Goal: Transaction & Acquisition: Purchase product/service

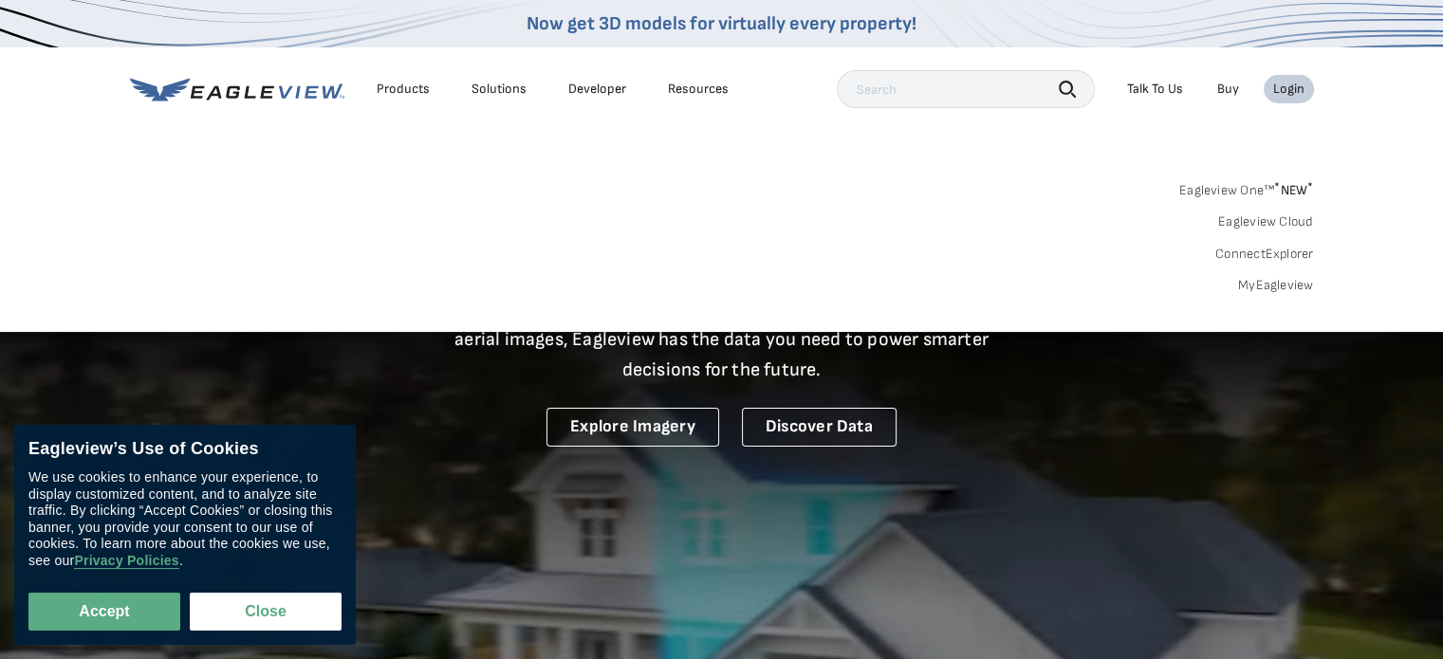
click at [1267, 287] on link "MyEagleview" at bounding box center [1276, 285] width 76 height 17
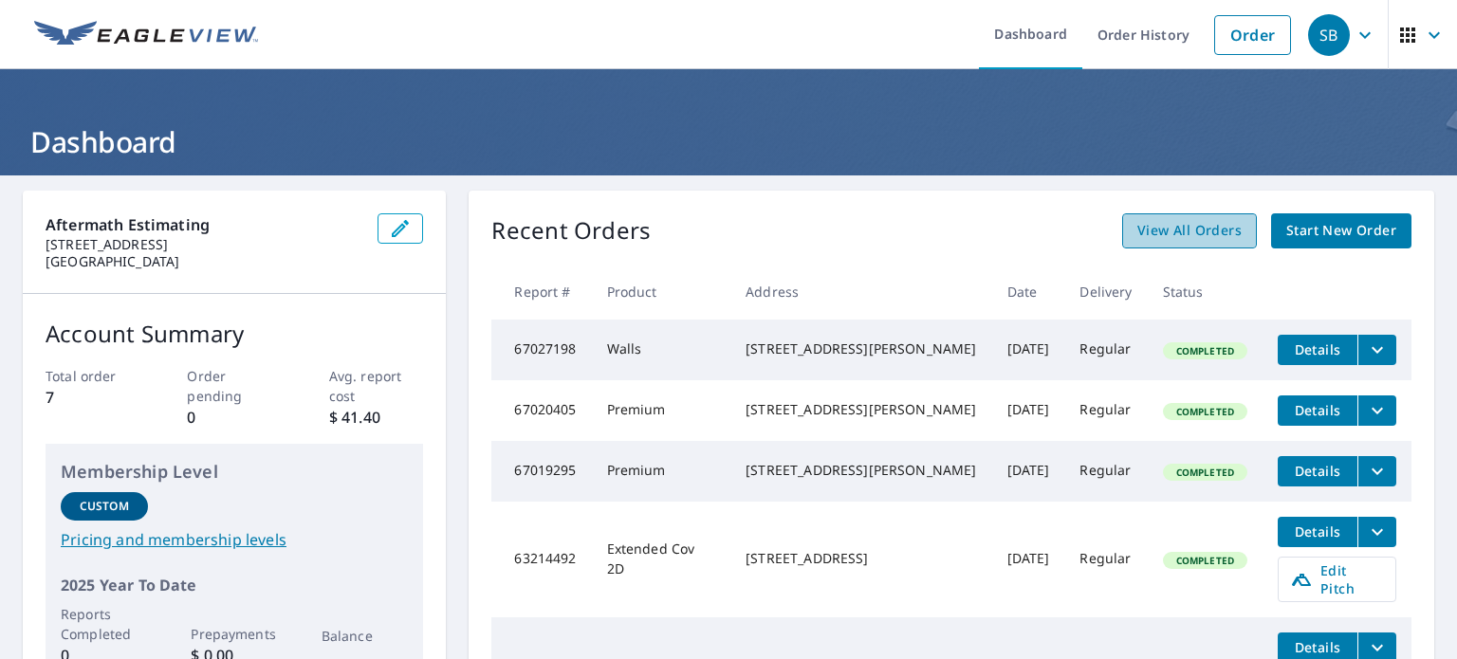
click at [1207, 231] on span "View All Orders" at bounding box center [1189, 231] width 104 height 24
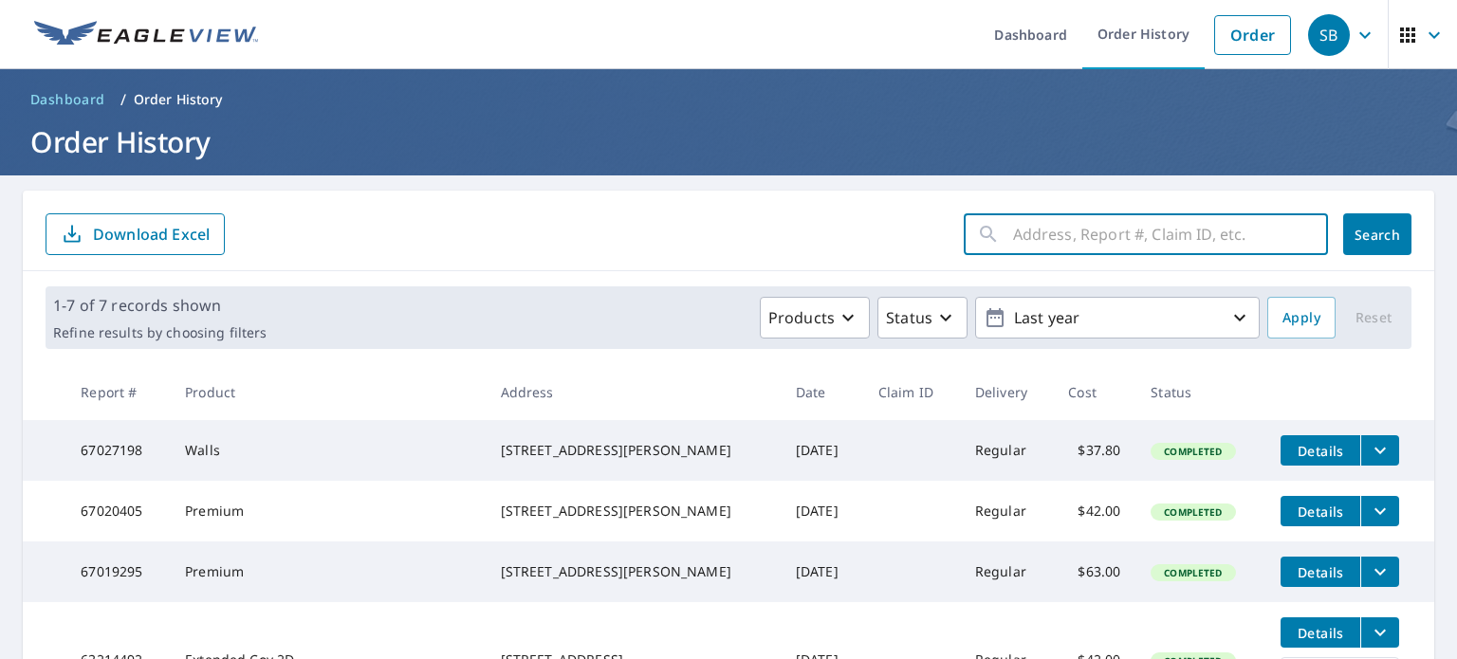
click at [1073, 224] on input "text" at bounding box center [1170, 234] width 315 height 53
type input "1228"
click at [1361, 227] on span "Search" at bounding box center [1378, 235] width 38 height 18
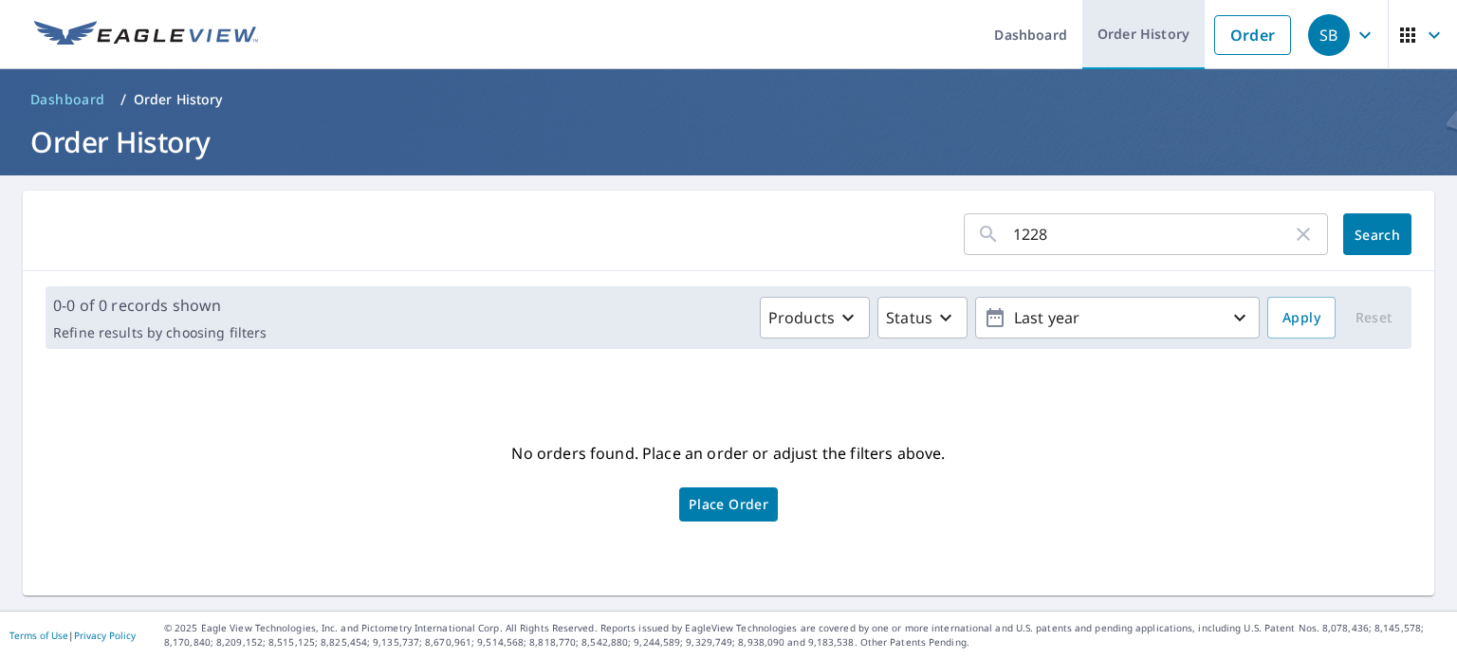
click at [1134, 39] on link "Order History" at bounding box center [1143, 34] width 122 height 69
click at [1292, 243] on icon "button" at bounding box center [1303, 234] width 23 height 23
click at [1396, 233] on button "Search" at bounding box center [1377, 234] width 68 height 42
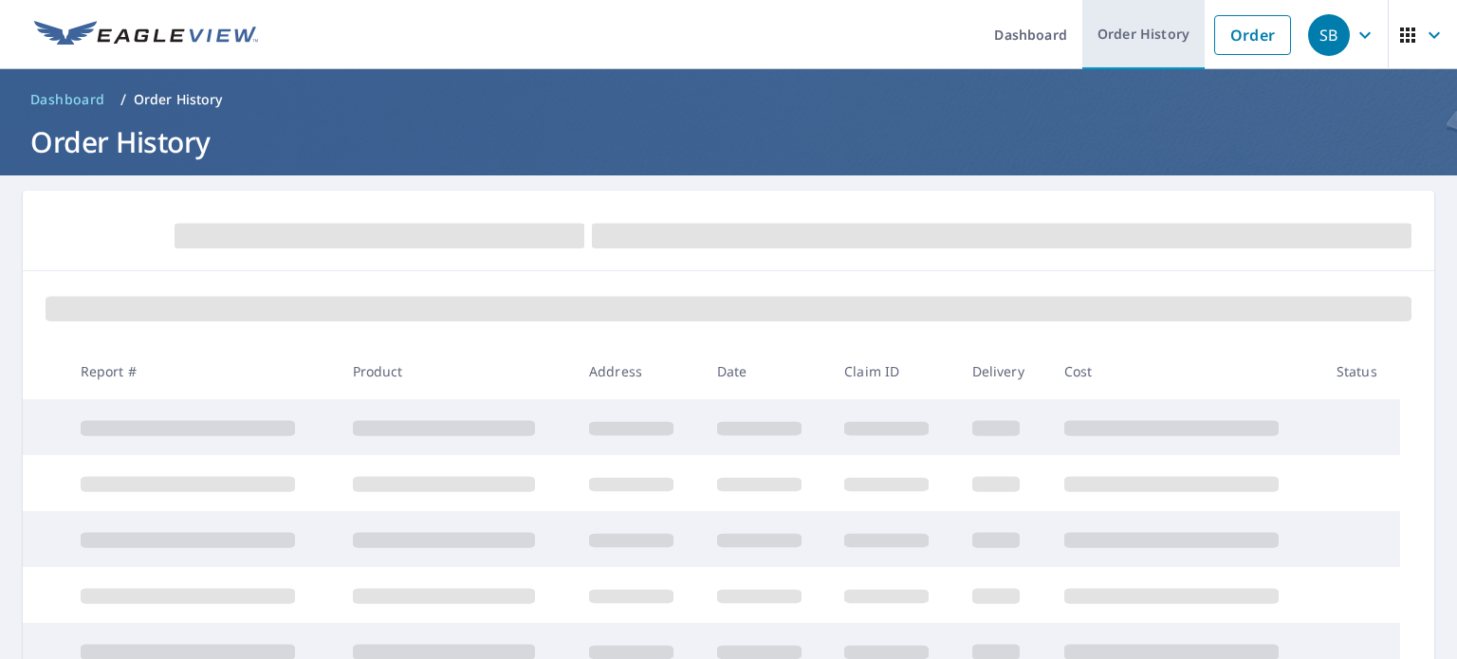
click at [1136, 40] on link "Order History" at bounding box center [1143, 34] width 122 height 69
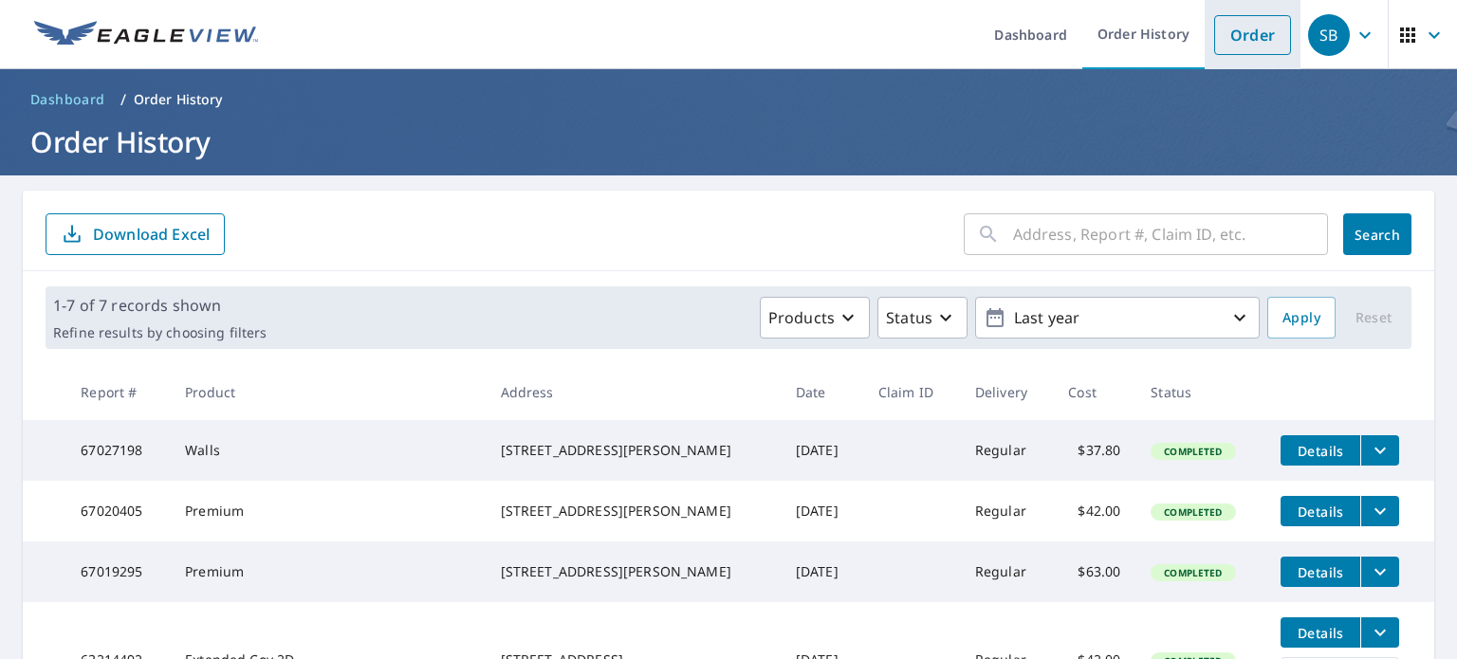
click at [1230, 35] on link "Order" at bounding box center [1252, 35] width 77 height 40
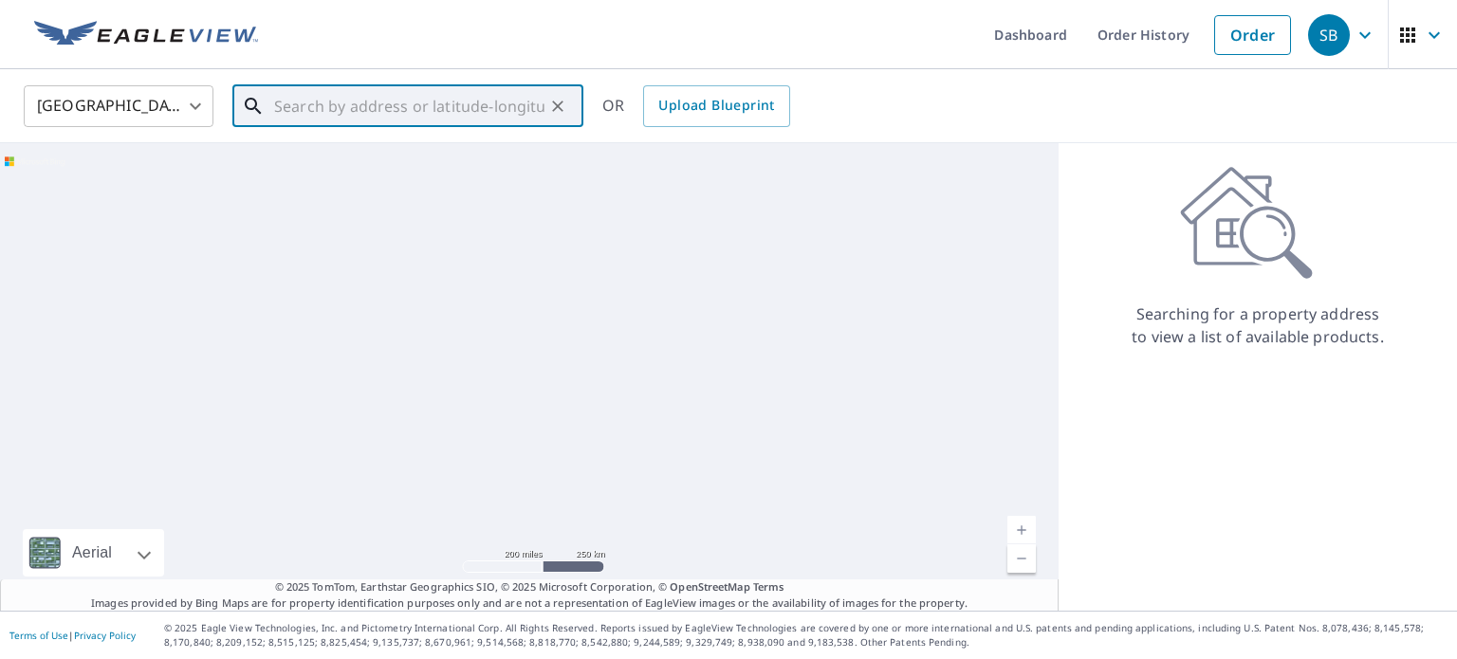
drag, startPoint x: 457, startPoint y: 98, endPoint x: 468, endPoint y: 102, distance: 11.1
click at [457, 98] on input "text" at bounding box center [409, 106] width 270 height 53
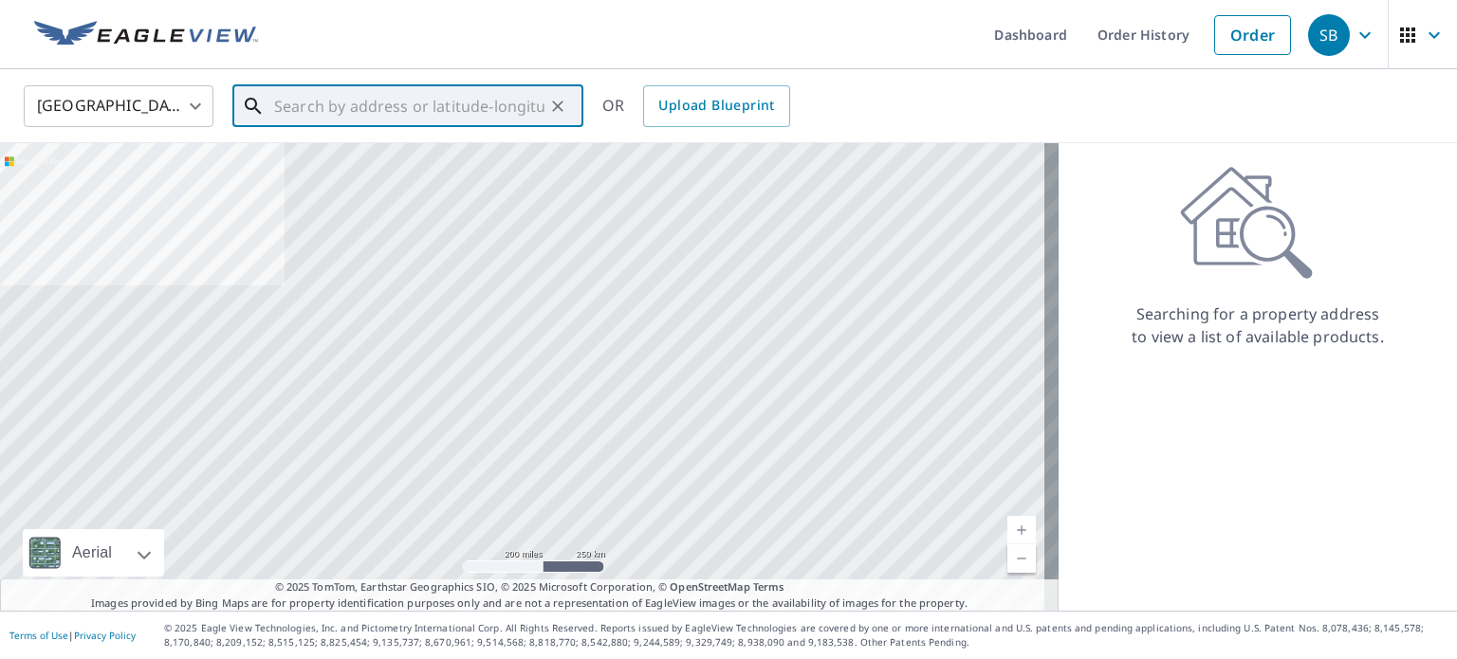
paste input "1228 Crist Dr Billings, MT 59105"
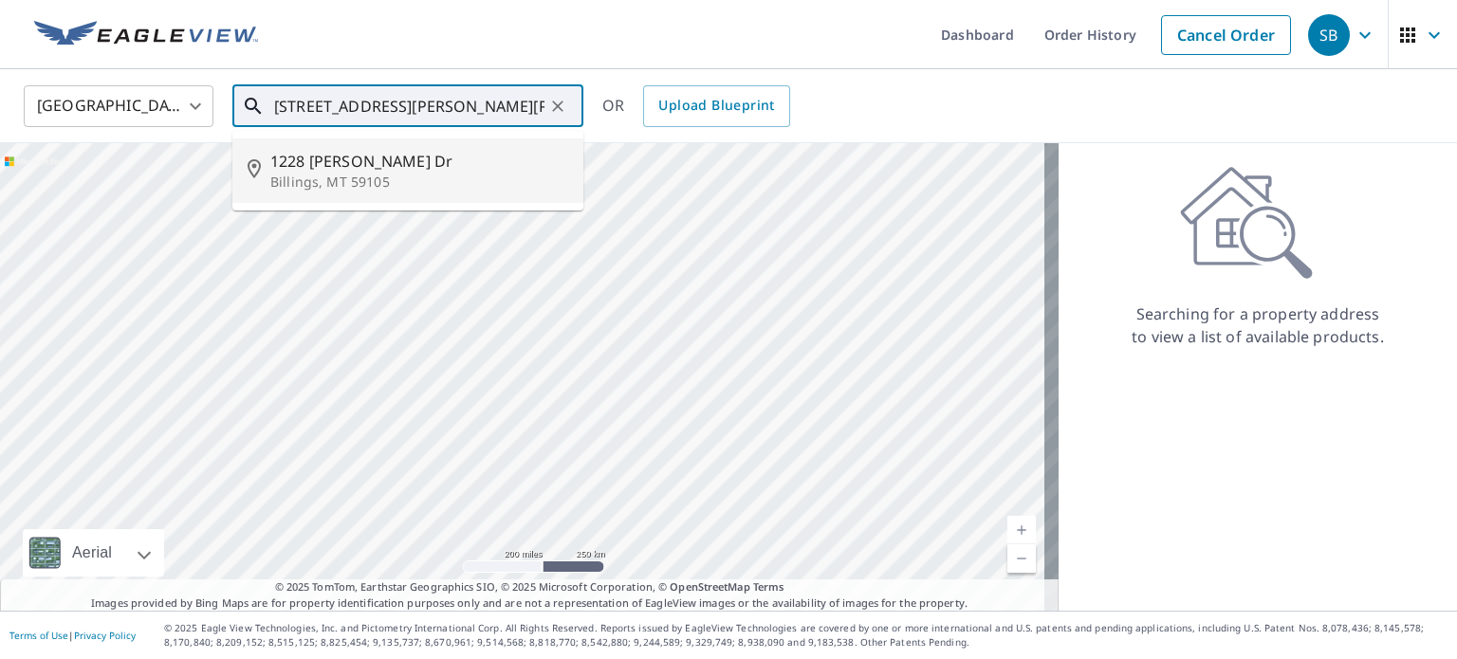
click at [434, 160] on span "1228 Crist Dr" at bounding box center [419, 161] width 298 height 23
type input "1228 Crist Dr Billings, MT 59105"
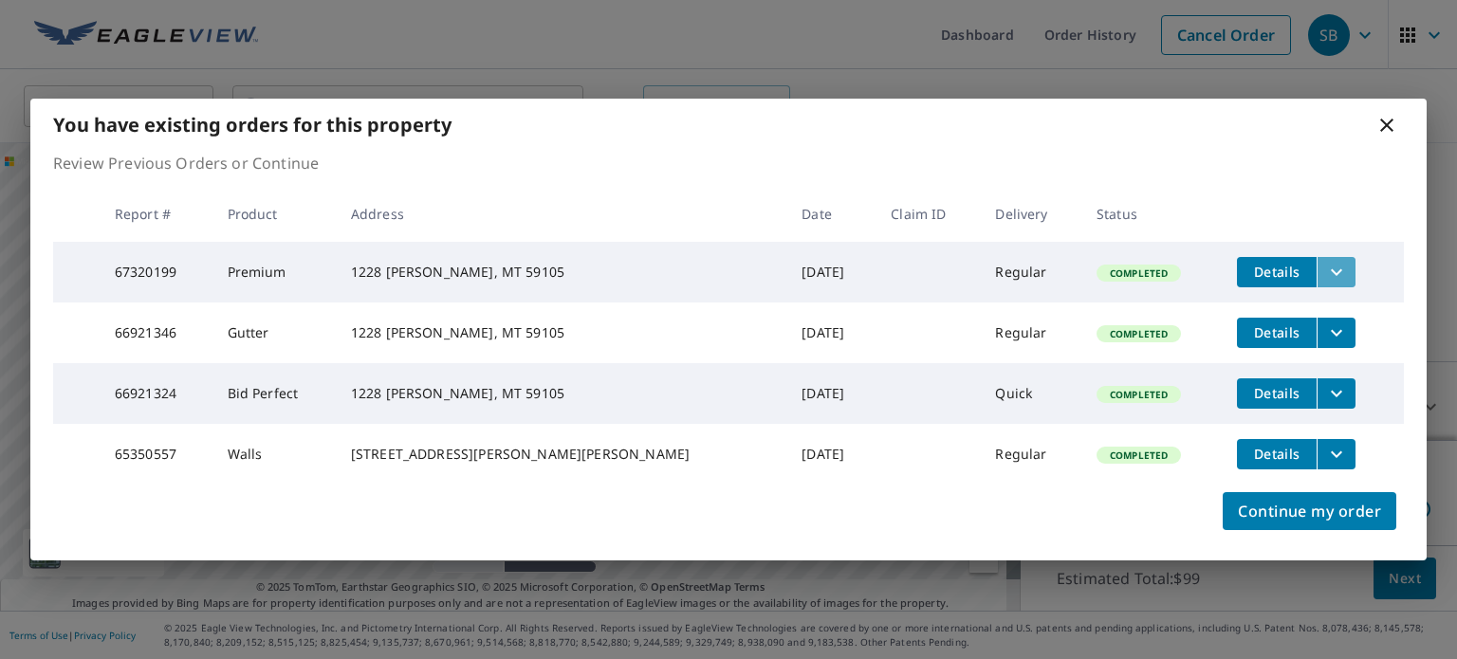
click at [1325, 261] on icon "filesDropdownBtn-67320199" at bounding box center [1336, 272] width 23 height 23
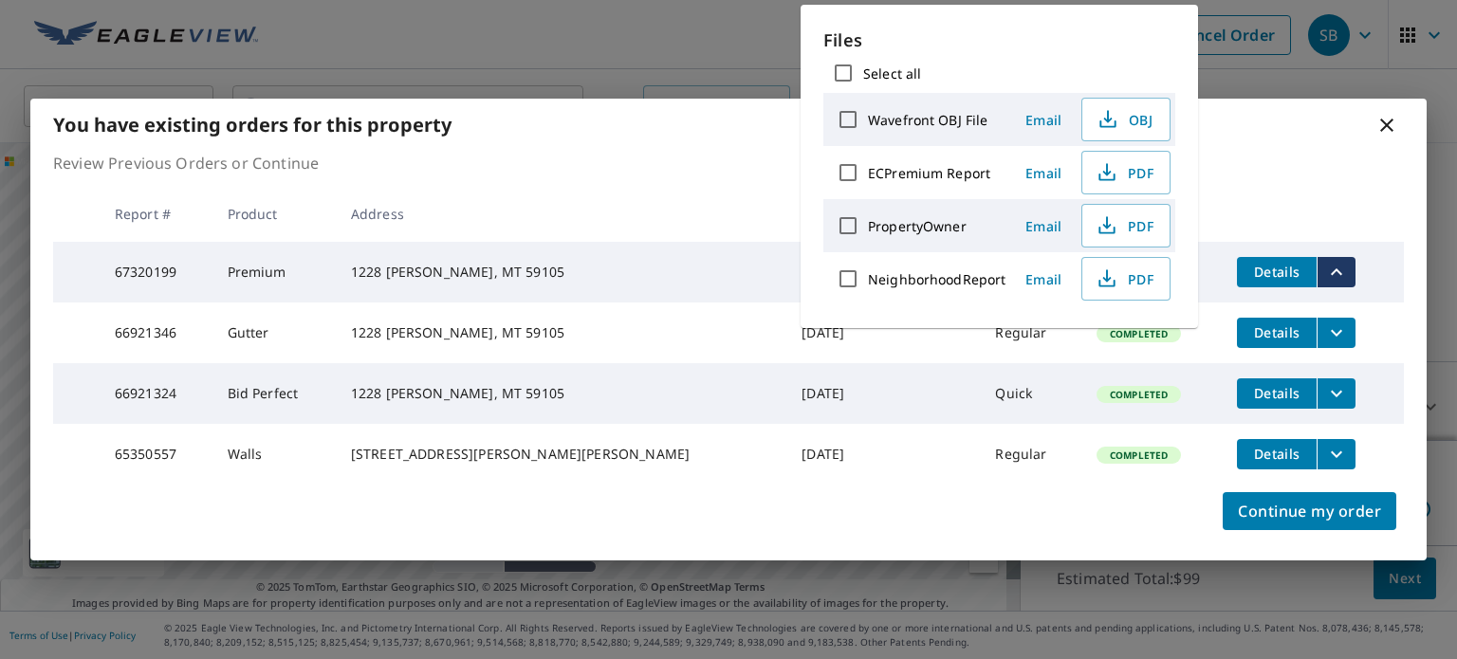
drag, startPoint x: 848, startPoint y: 168, endPoint x: 891, endPoint y: 176, distance: 43.5
click at [848, 167] on input "ECPremium Report" at bounding box center [848, 173] width 40 height 40
checkbox input "true"
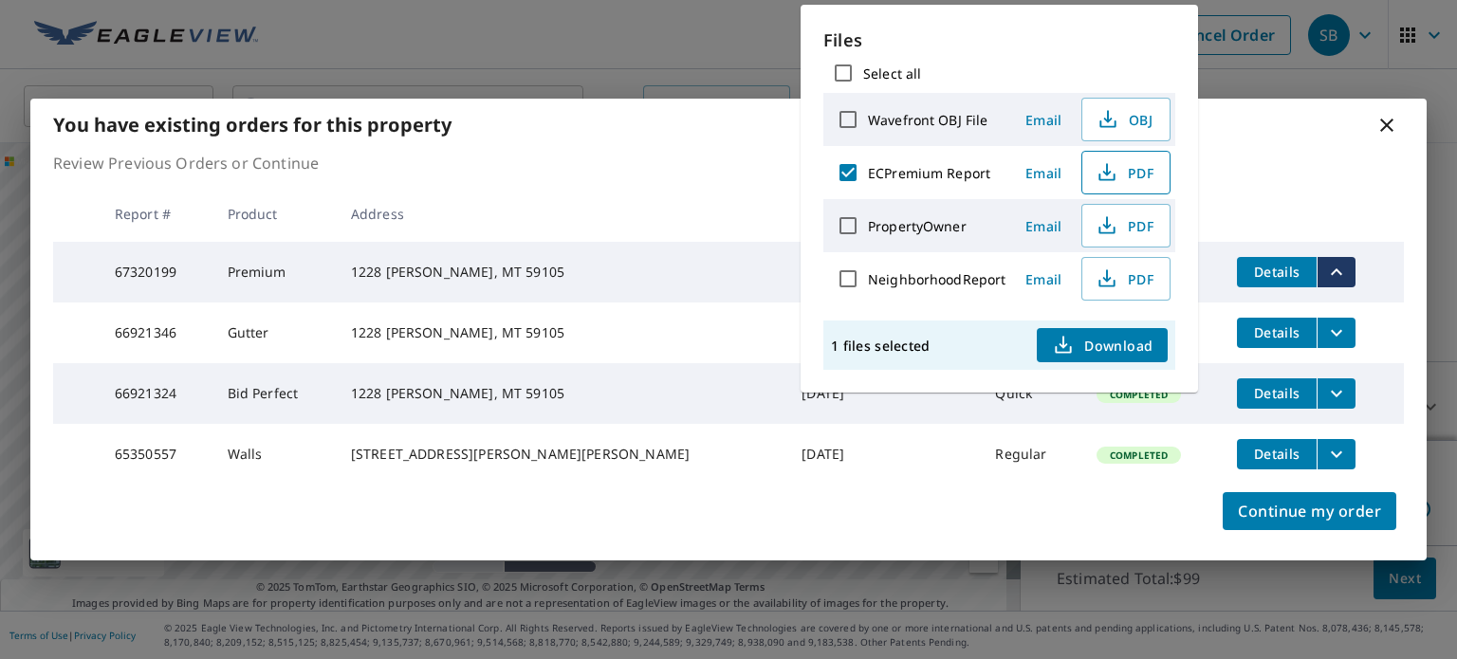
click at [1124, 166] on span "PDF" at bounding box center [1124, 172] width 61 height 23
click at [613, 524] on div "Continue my order" at bounding box center [728, 523] width 1396 height 76
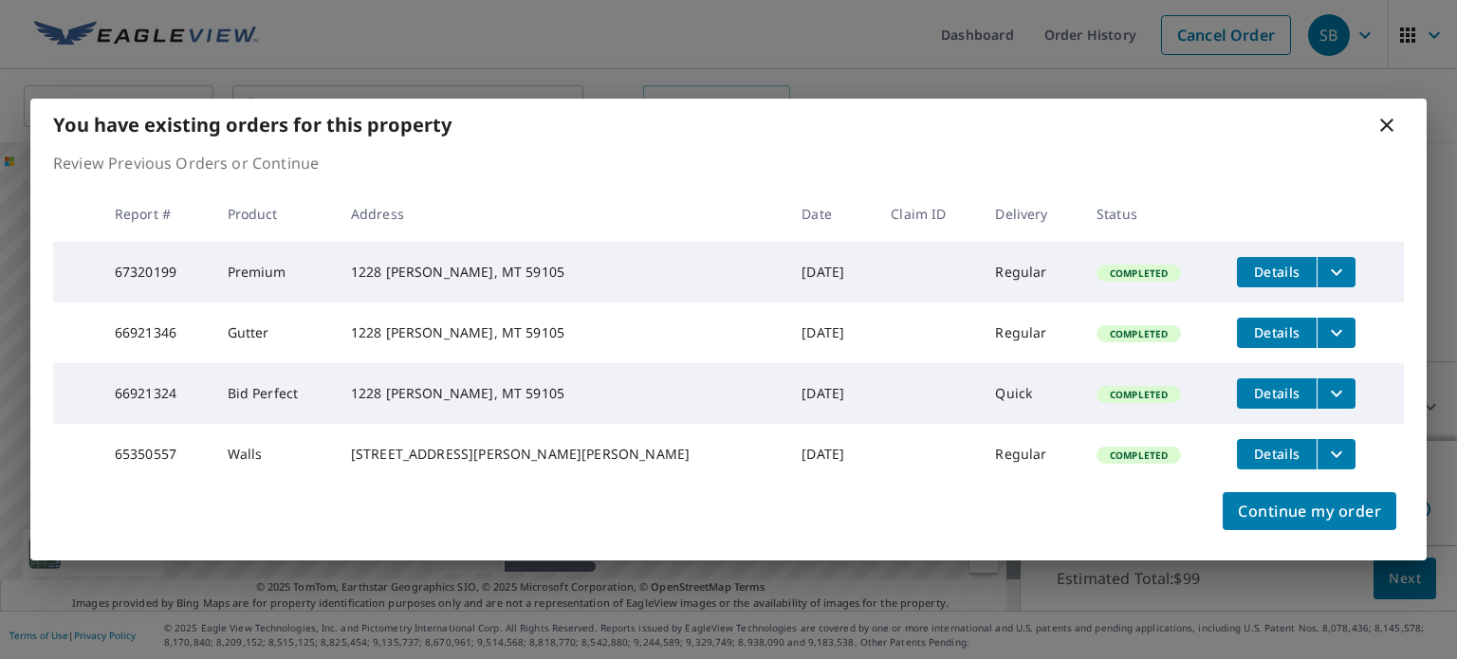
click at [1378, 114] on icon at bounding box center [1387, 125] width 23 height 23
